Goal: Task Accomplishment & Management: Manage account settings

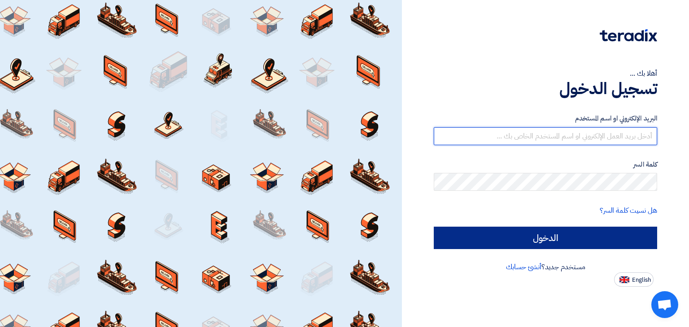
type input "[PERSON_NAME][EMAIL_ADDRESS][DOMAIN_NAME]"
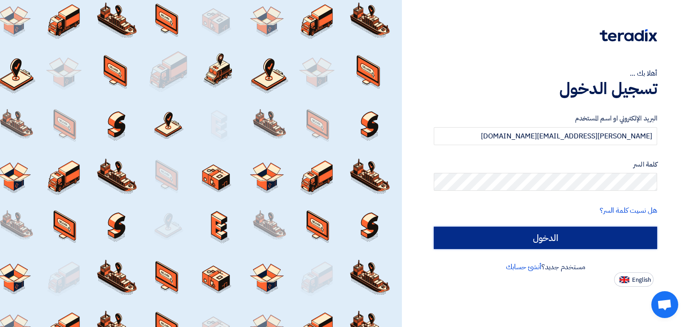
click at [538, 243] on input "الدخول" at bounding box center [545, 238] width 223 height 22
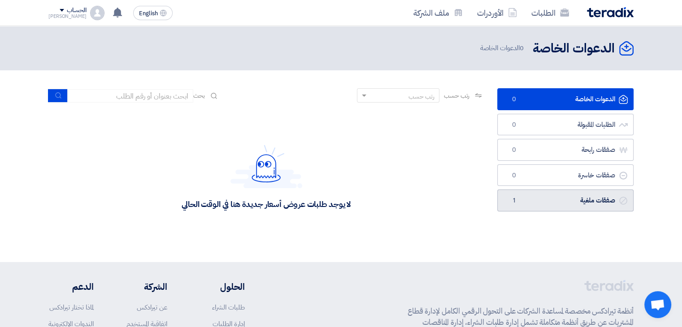
click at [549, 200] on link "صفقات ملغية صفقات ملغية 1" at bounding box center [565, 201] width 136 height 22
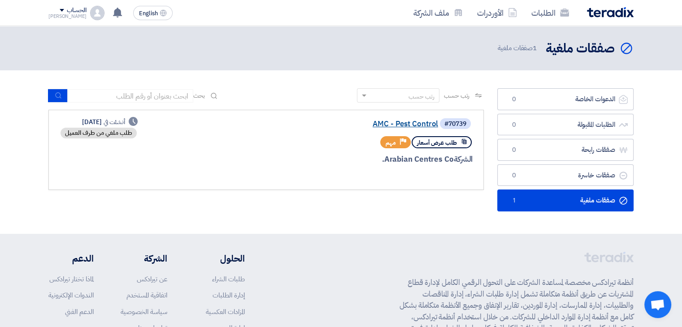
click at [396, 121] on link "AMC - Pest Control" at bounding box center [348, 124] width 179 height 8
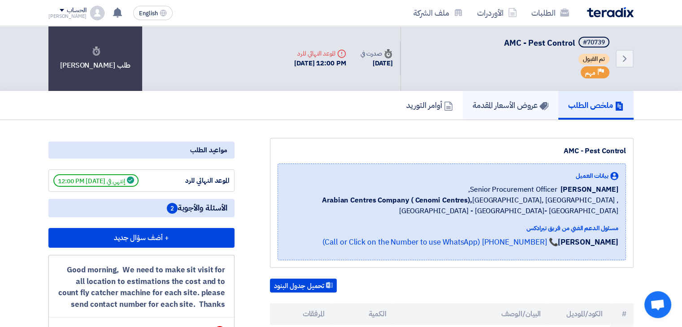
click at [505, 104] on h5 "عروض الأسعار المقدمة" at bounding box center [511, 105] width 76 height 10
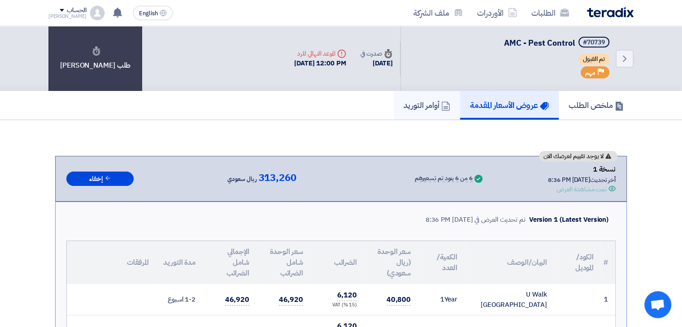
click at [427, 104] on h5 "أوامر التوريد" at bounding box center [426, 105] width 47 height 10
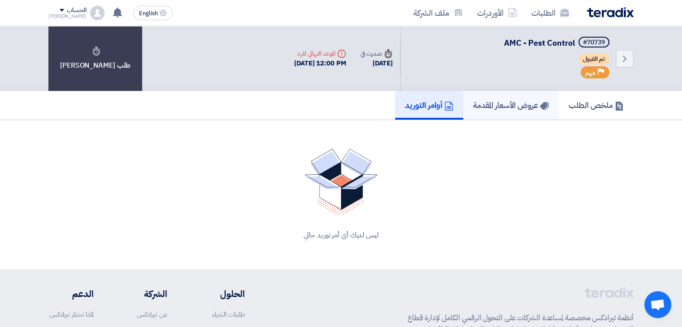
click at [493, 104] on h5 "عروض الأسعار المقدمة" at bounding box center [511, 105] width 76 height 10
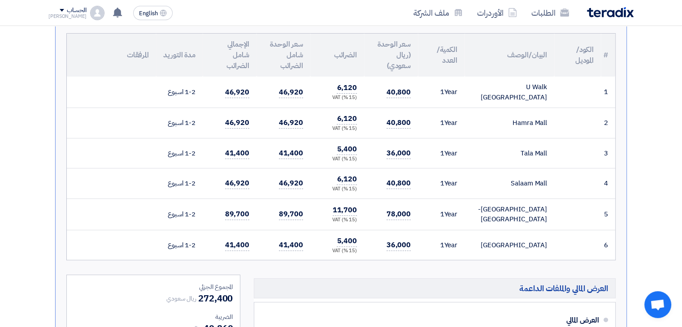
scroll to position [209, 0]
